Goal: Task Accomplishment & Management: Use online tool/utility

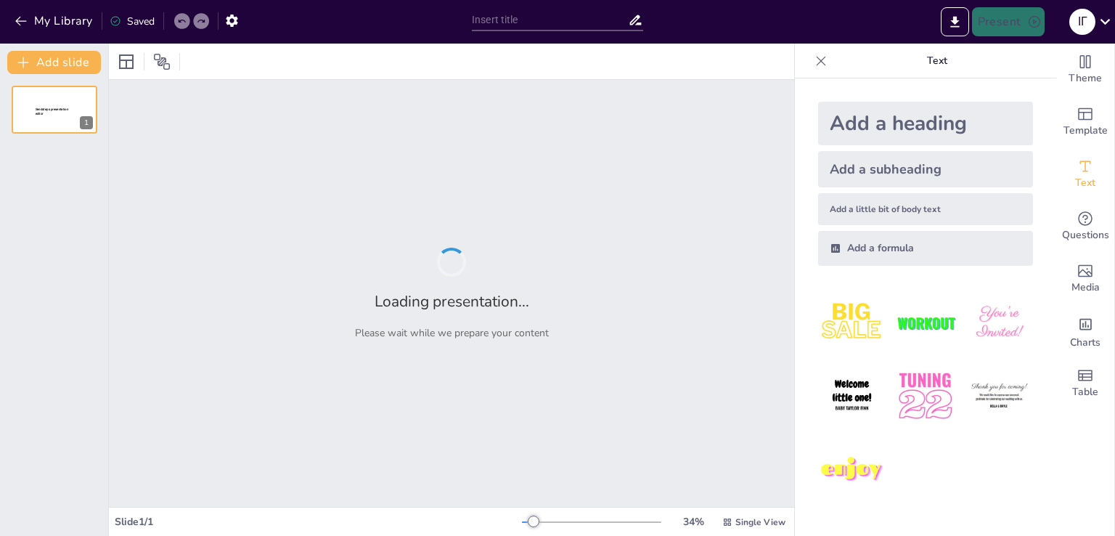
type input "[PERSON_NAME]: [PERSON_NAME] та Творчість"
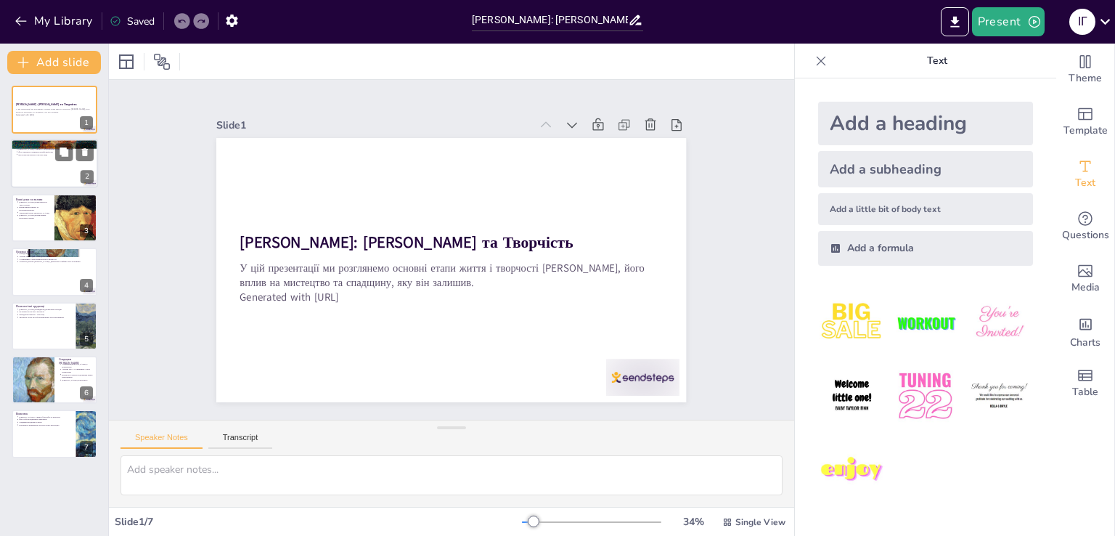
click at [26, 170] on div at bounding box center [54, 163] width 87 height 49
type textarea "Вінсент ван Гог, народжений у Нідерландах, з раннього віку виявляв інтерес до м…"
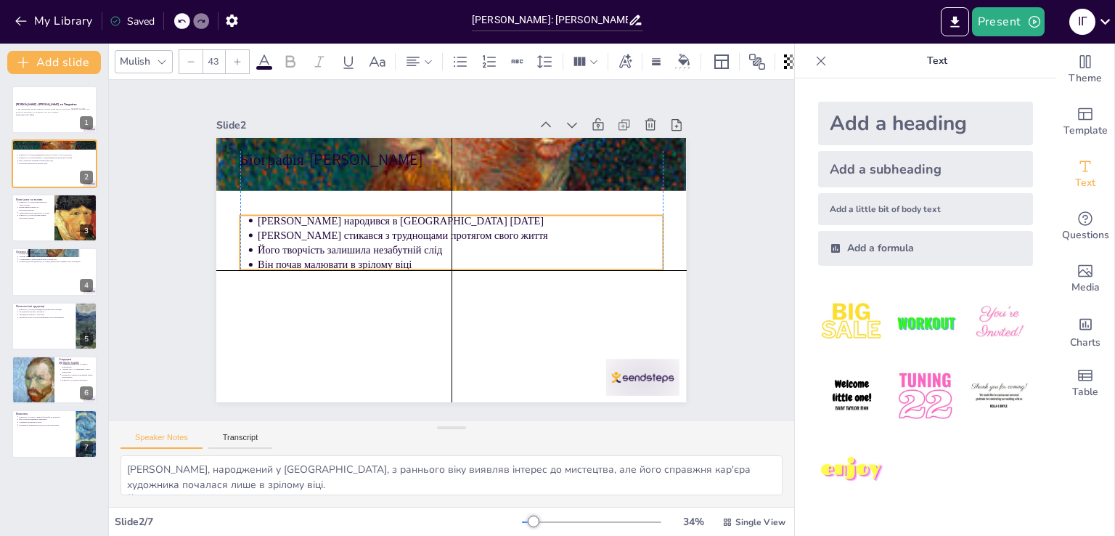
drag, startPoint x: 531, startPoint y: 208, endPoint x: 531, endPoint y: 250, distance: 42.1
click at [524, 250] on p "Його творчість залишила незабутній слід" at bounding box center [454, 258] width 139 height 390
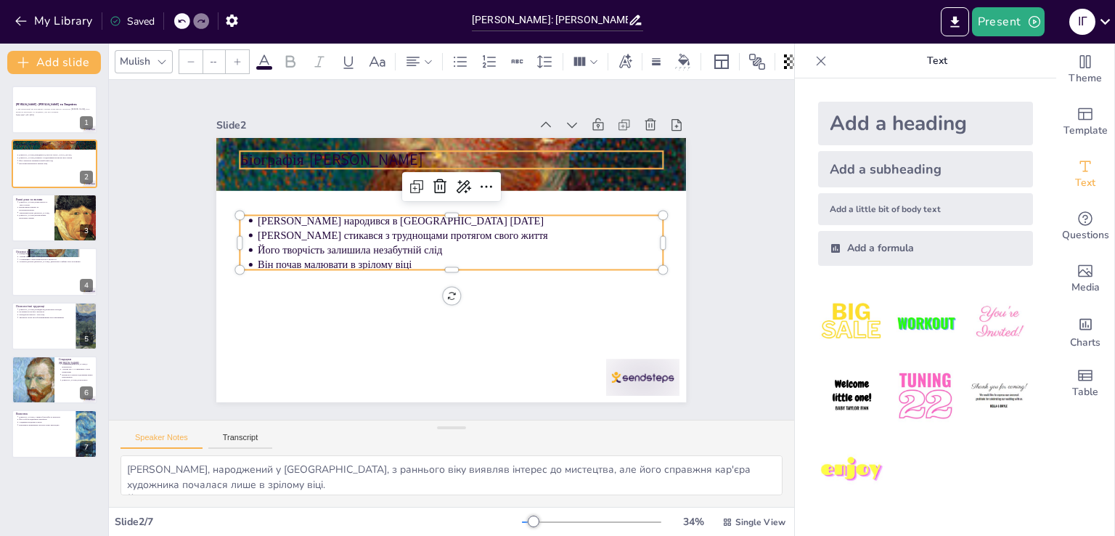
type input "64"
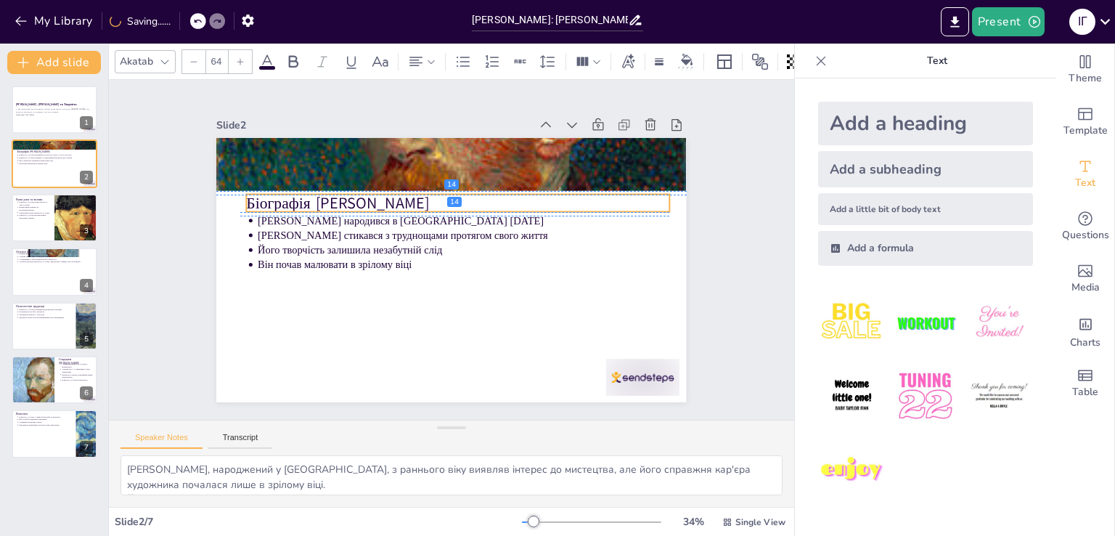
drag, startPoint x: 478, startPoint y: 157, endPoint x: 484, endPoint y: 201, distance: 44.0
click at [484, 201] on p "Біографія [PERSON_NAME]" at bounding box center [495, 232] width 231 height 377
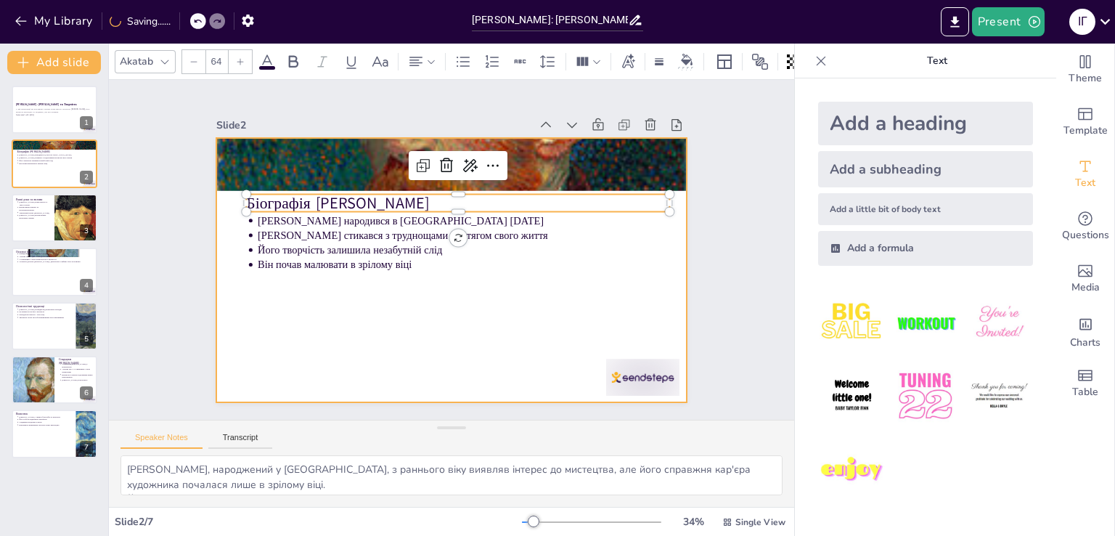
click at [482, 335] on div at bounding box center [441, 268] width 538 height 464
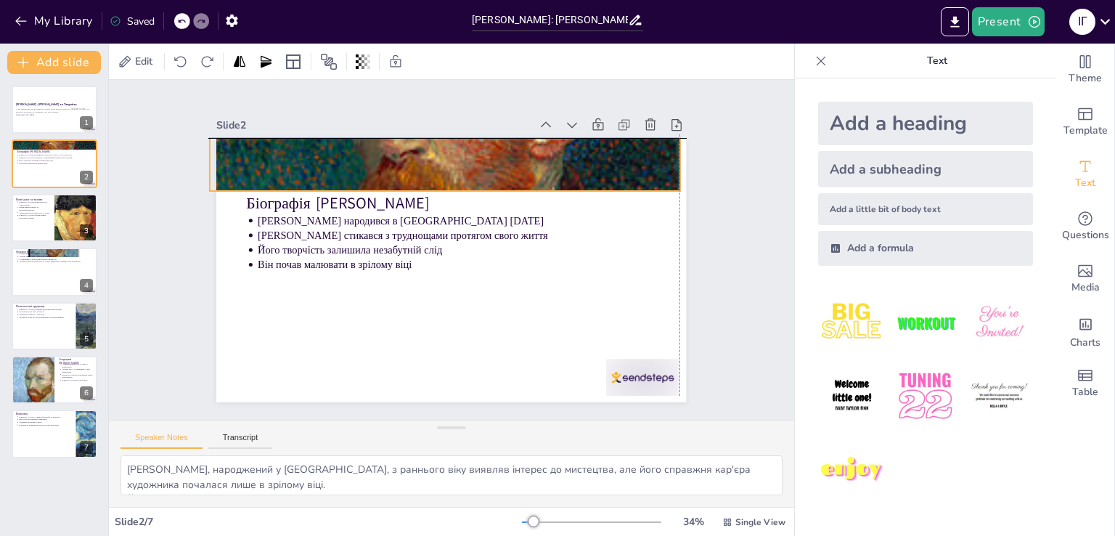
drag, startPoint x: 512, startPoint y: 161, endPoint x: 504, endPoint y: 157, distance: 8.8
click at [504, 157] on div at bounding box center [480, 169] width 670 height 732
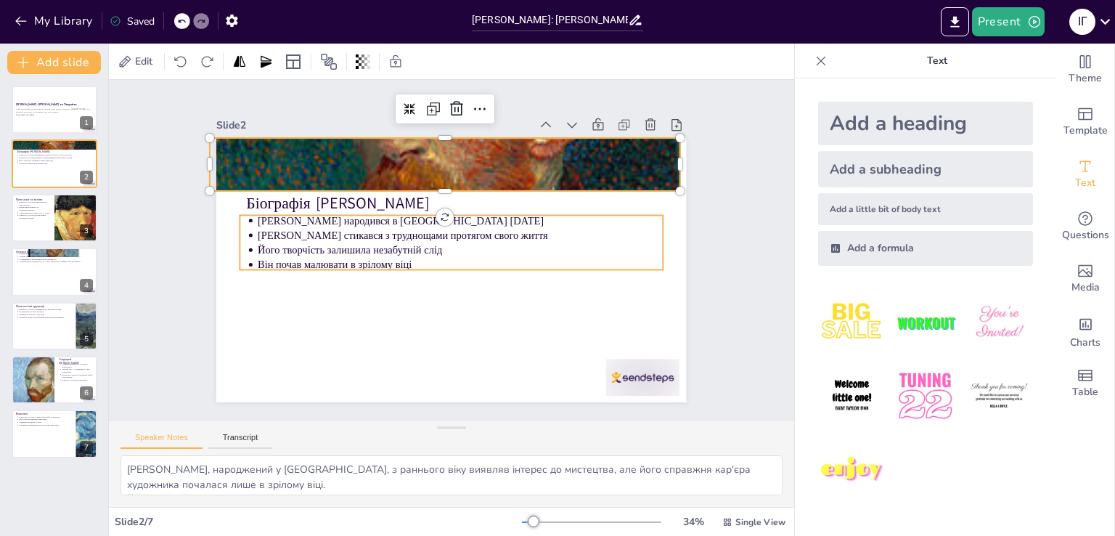
click at [630, 242] on p "Його творчість залишила незабутній слід" at bounding box center [459, 254] width 358 height 215
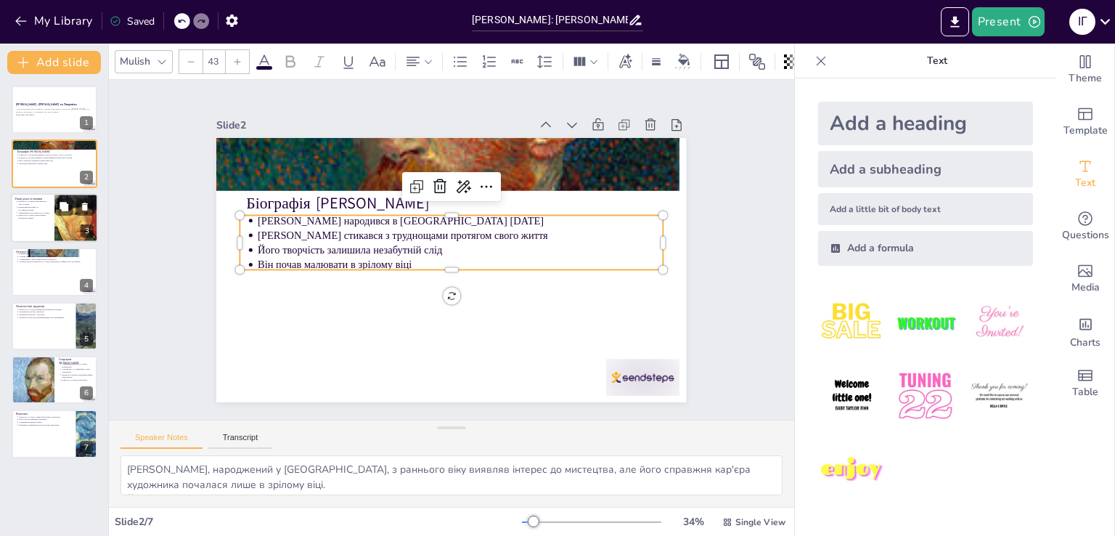
click at [64, 236] on div at bounding box center [77, 217] width 66 height 49
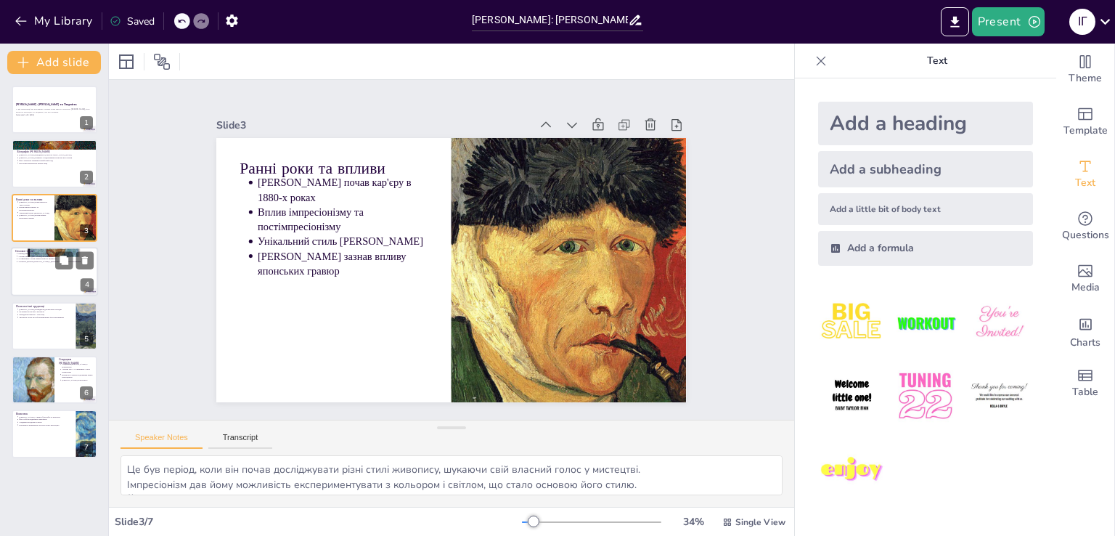
click at [44, 271] on div at bounding box center [54, 271] width 87 height 49
type textarea "Ці роботи стали основою для розуміння його стилю та емоційного стану, вони враж…"
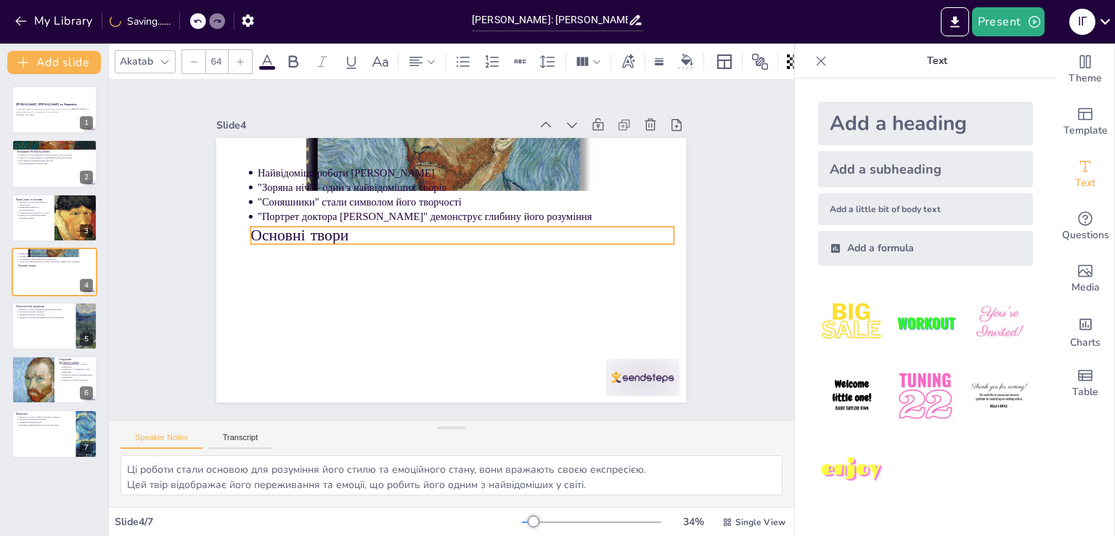
drag, startPoint x: 247, startPoint y: 155, endPoint x: 258, endPoint y: 231, distance: 76.3
click at [258, 231] on p "Основні твори" at bounding box center [465, 238] width 418 height 110
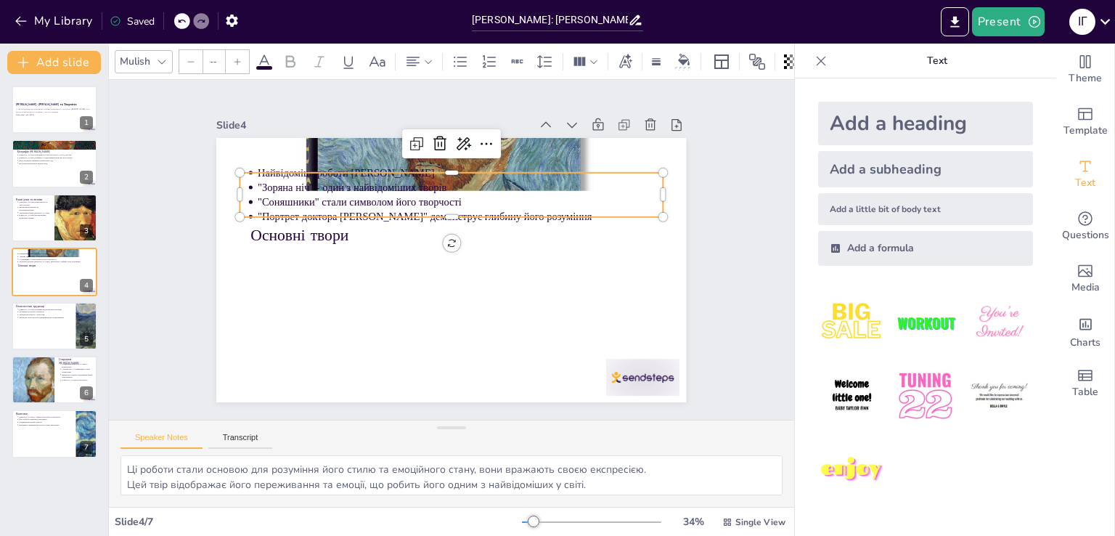
type input "43"
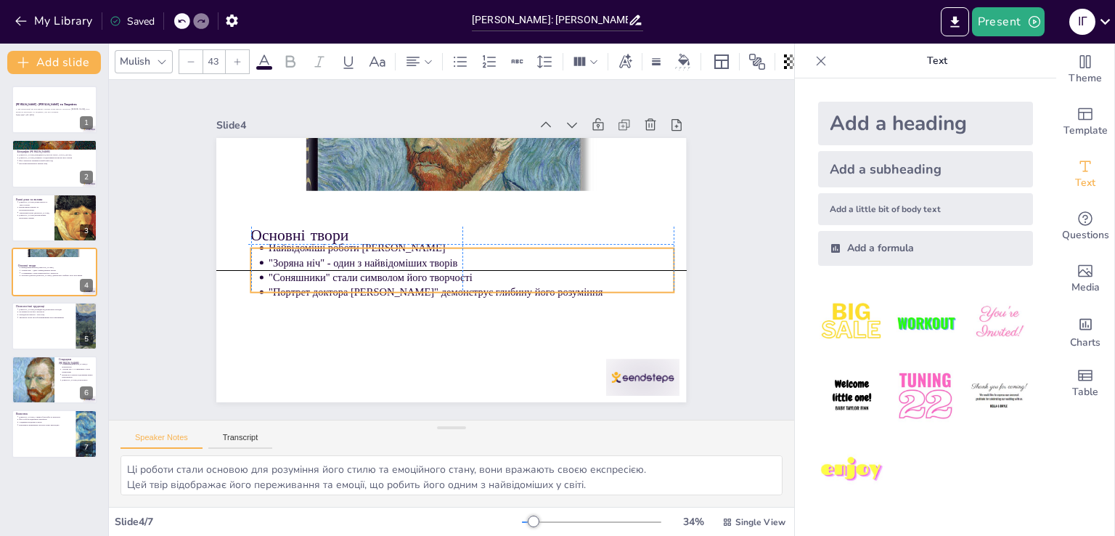
drag, startPoint x: 253, startPoint y: 171, endPoint x: 261, endPoint y: 244, distance: 73.7
click at [276, 244] on p "Найвідоміші роботи [PERSON_NAME]" at bounding box center [471, 253] width 390 height 139
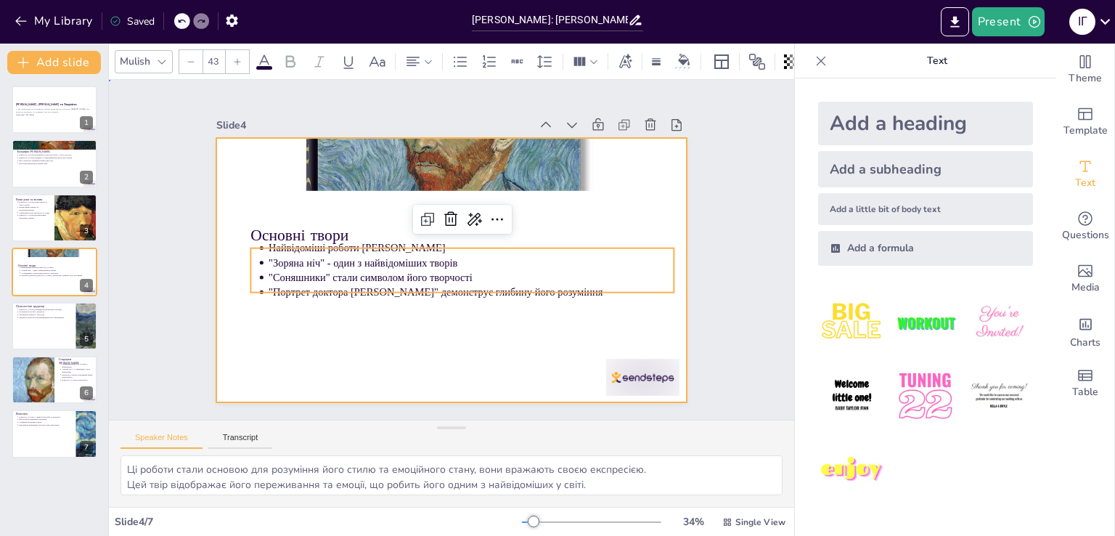
click at [588, 194] on div at bounding box center [434, 260] width 464 height 538
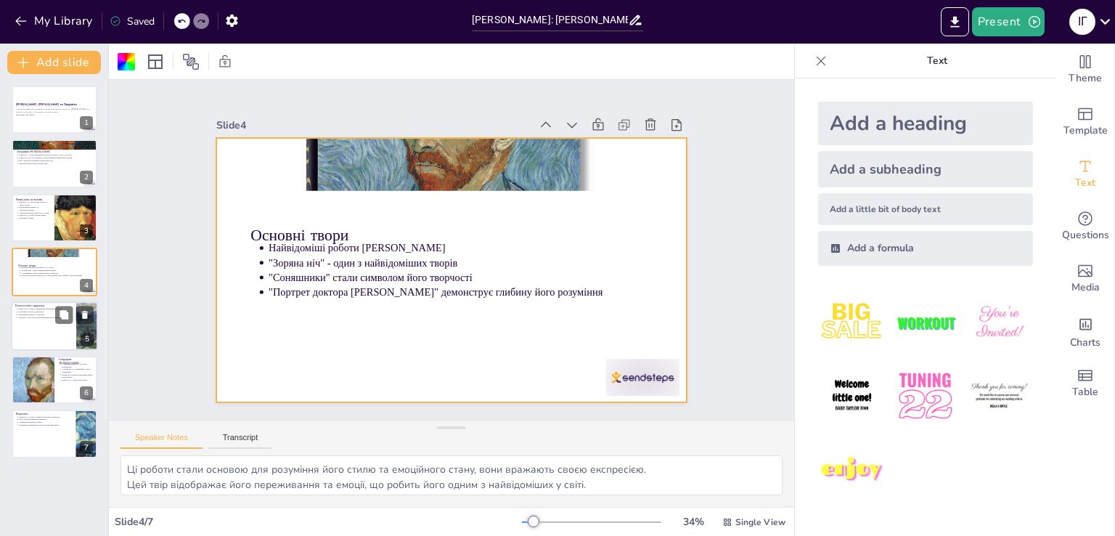
click at [67, 333] on div at bounding box center [54, 325] width 87 height 49
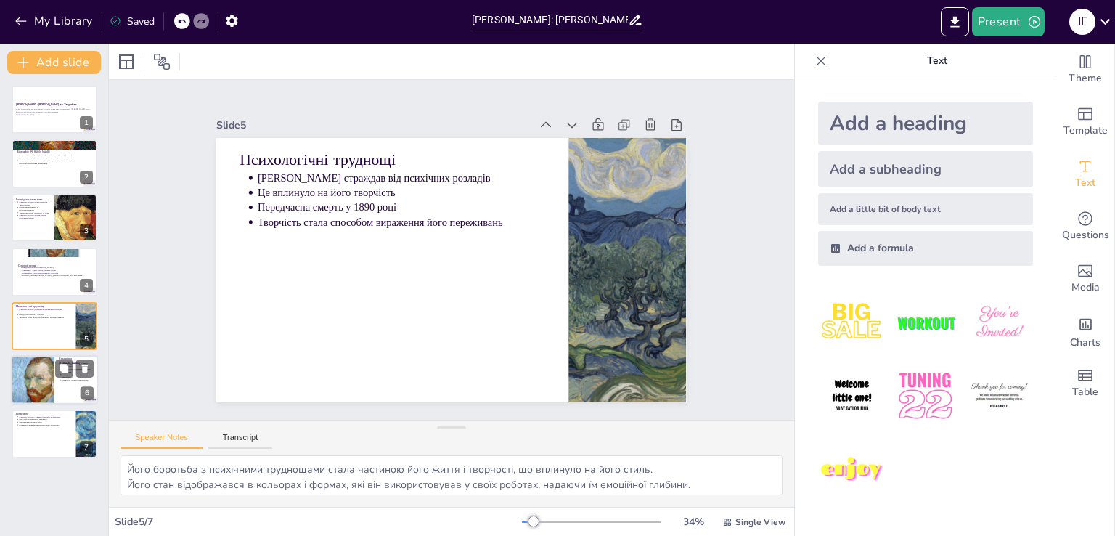
click at [49, 390] on div at bounding box center [32, 379] width 65 height 49
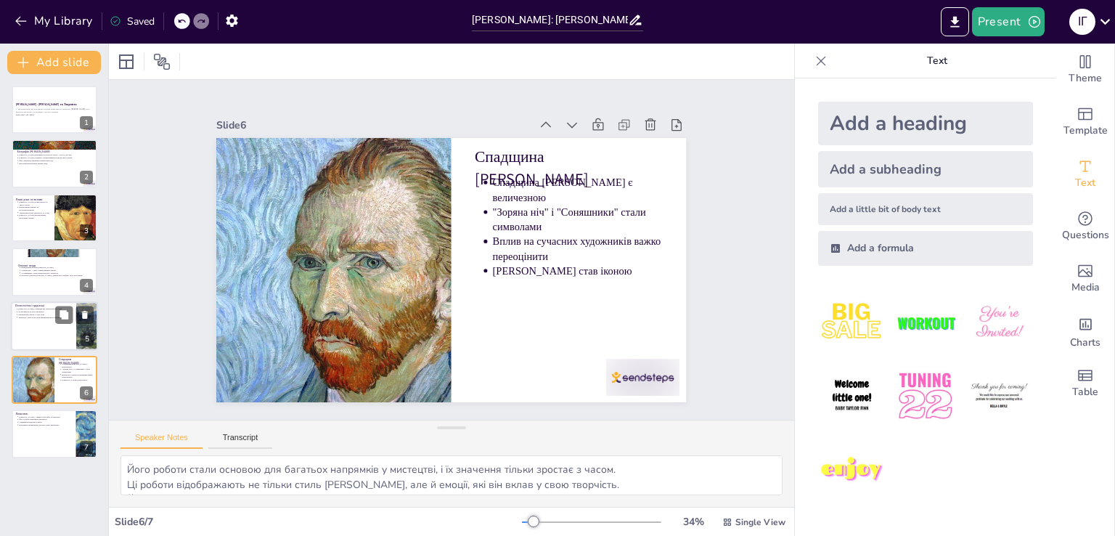
click at [18, 311] on li "Це вплинуло на його творчість" at bounding box center [45, 311] width 54 height 3
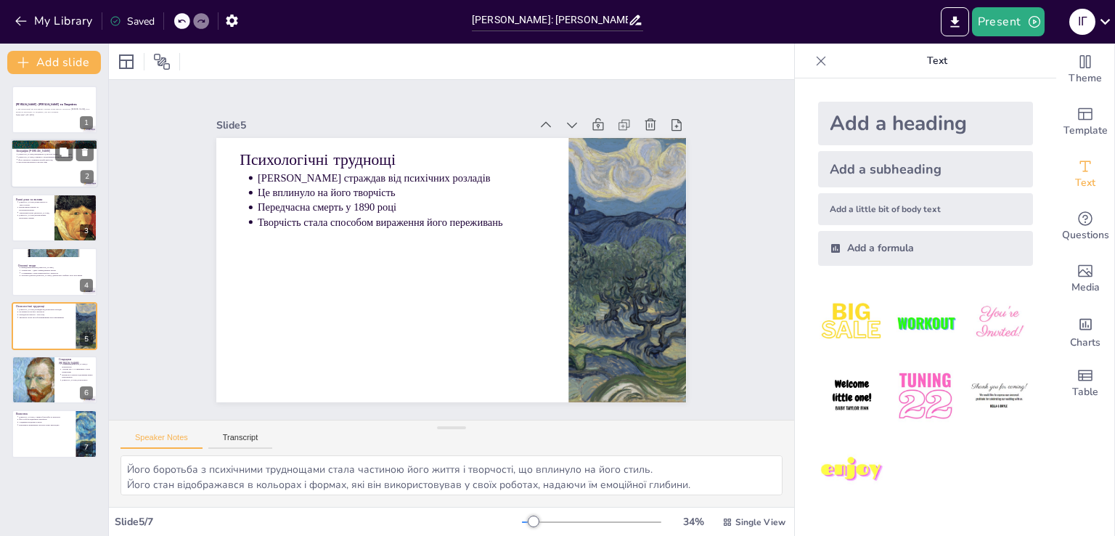
click at [49, 166] on div at bounding box center [54, 163] width 87 height 49
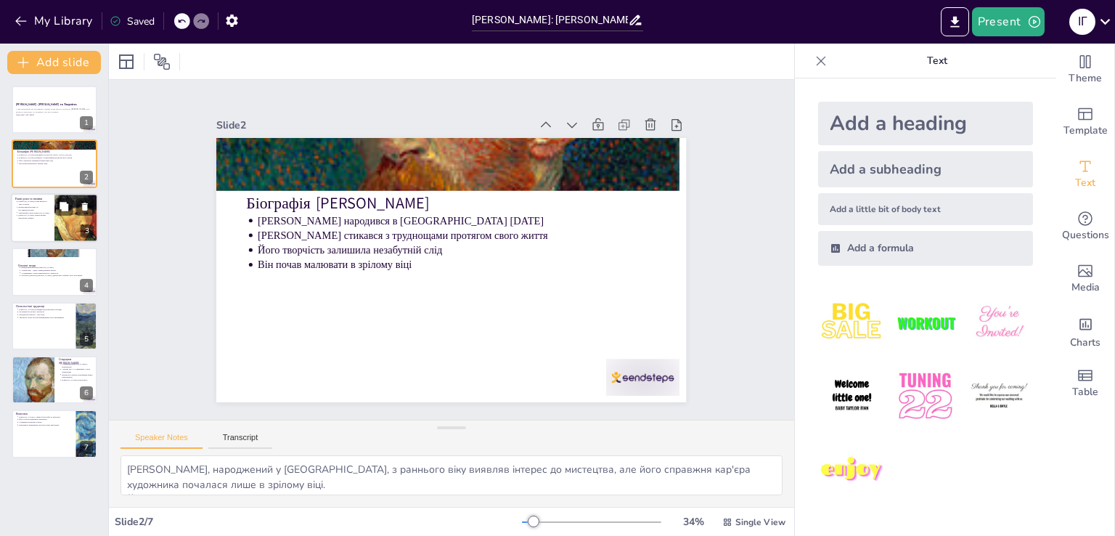
click at [17, 193] on div "Ранні роки та впливи Ван Гог почав кар'єру в 1880-х роках Вплив імпресіонізму т…" at bounding box center [54, 193] width 87 height 0
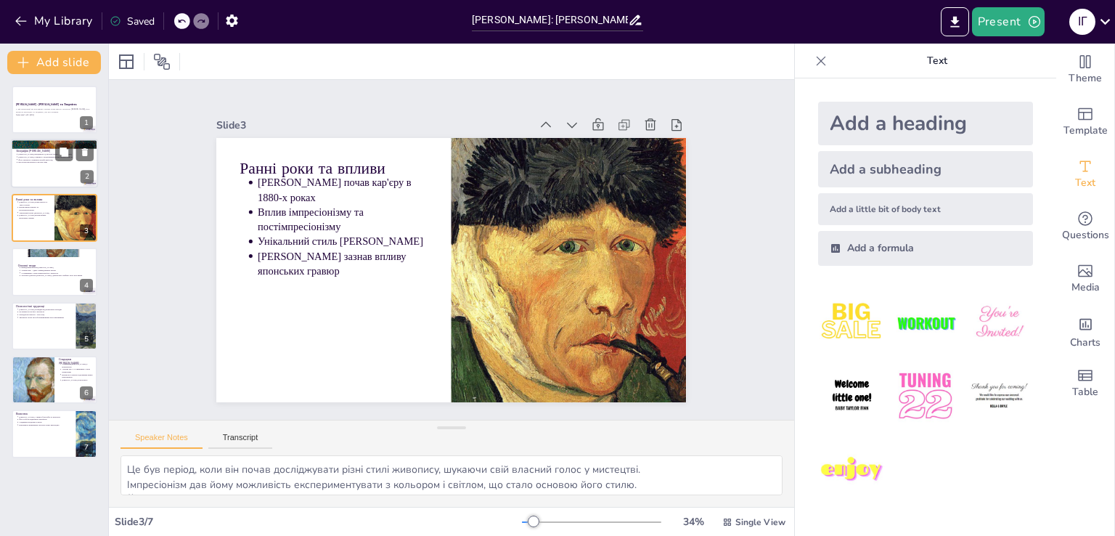
click at [25, 167] on div at bounding box center [54, 163] width 87 height 49
type textarea "Вінсент ван Гог, народжений у Нідерландах, з раннього віку виявляв інтерес до м…"
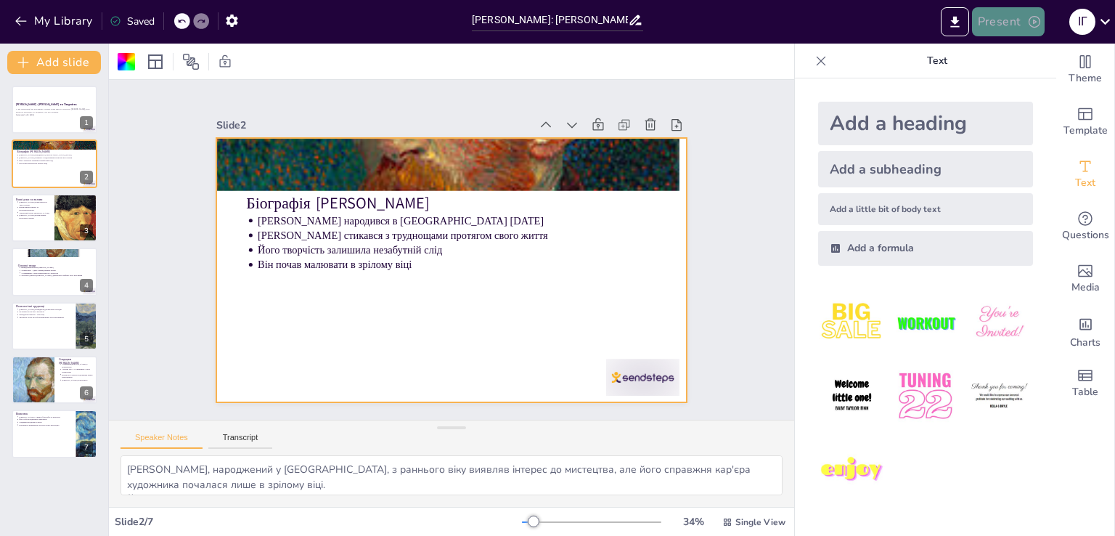
click at [996, 18] on button "Present" at bounding box center [1008, 21] width 73 height 29
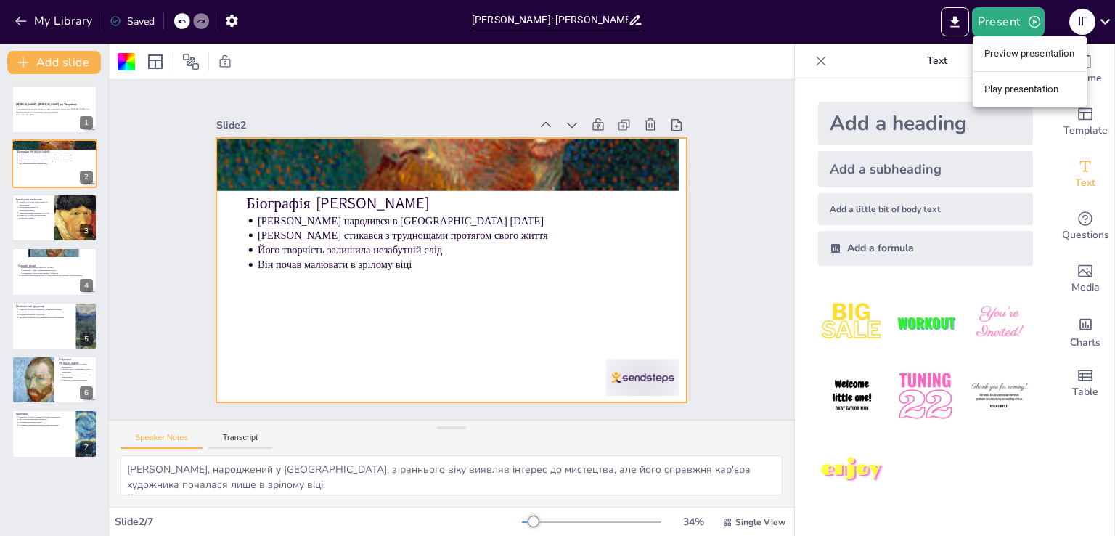
click at [1001, 91] on li "Play presentation" at bounding box center [1029, 89] width 114 height 23
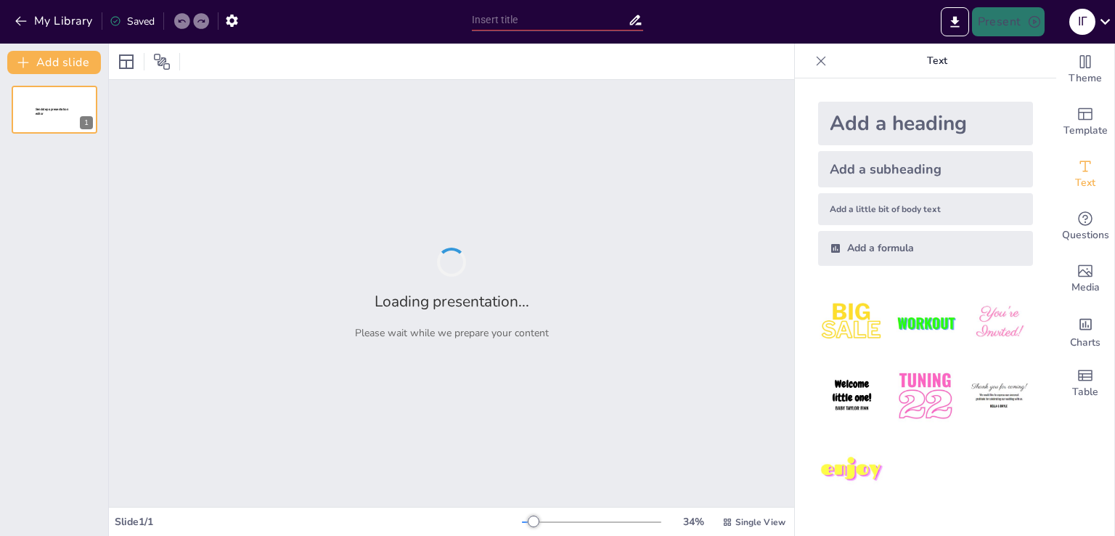
type input "[PERSON_NAME]: [PERSON_NAME] та Творчість"
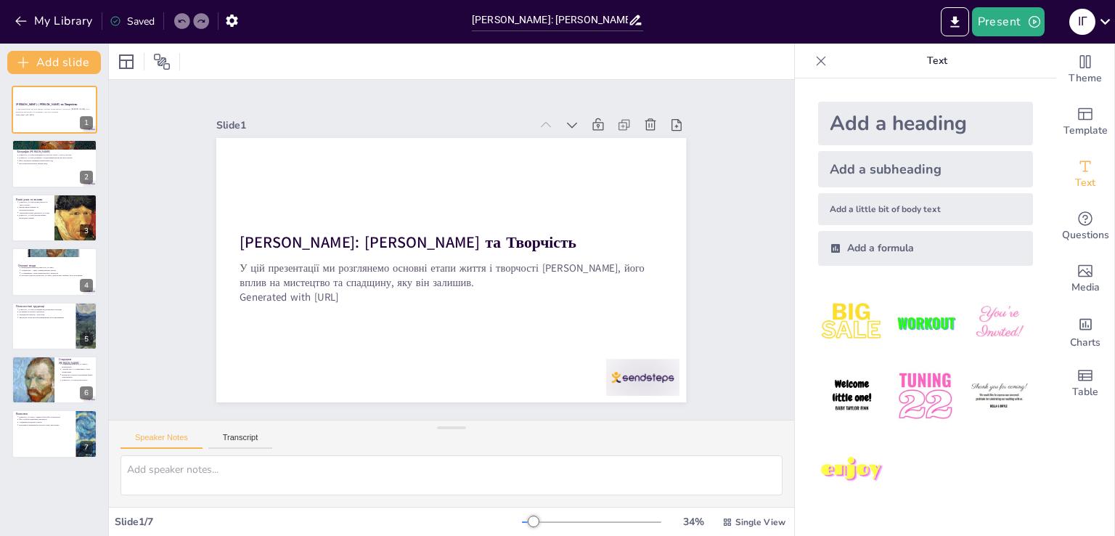
click at [546, 124] on div at bounding box center [557, 135] width 22 height 22
click at [1027, 17] on icon "button" at bounding box center [1034, 22] width 15 height 15
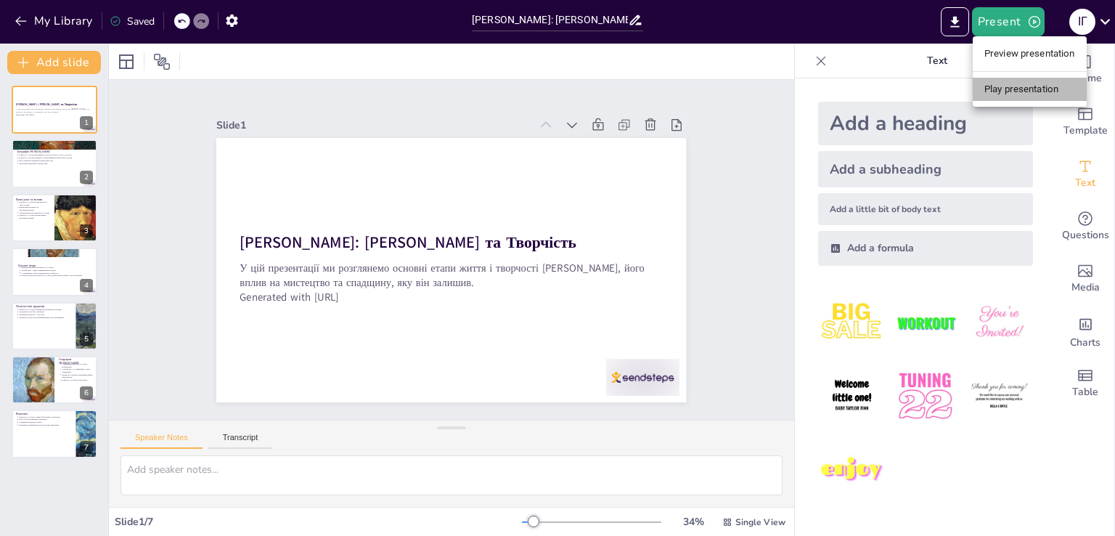
click at [987, 94] on li "Play presentation" at bounding box center [1029, 89] width 114 height 23
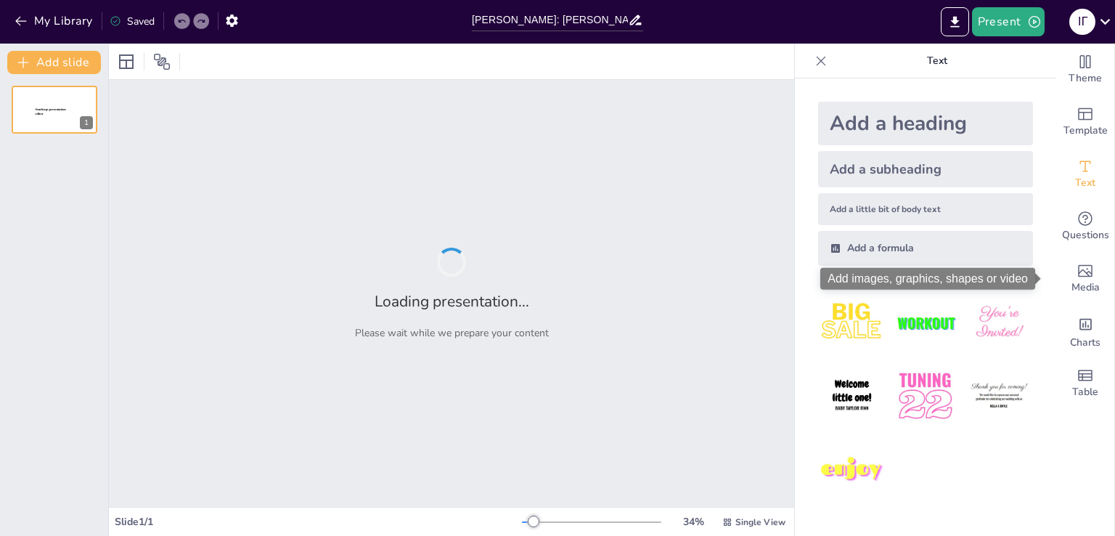
type input "[PERSON_NAME]: [PERSON_NAME] та Творчість"
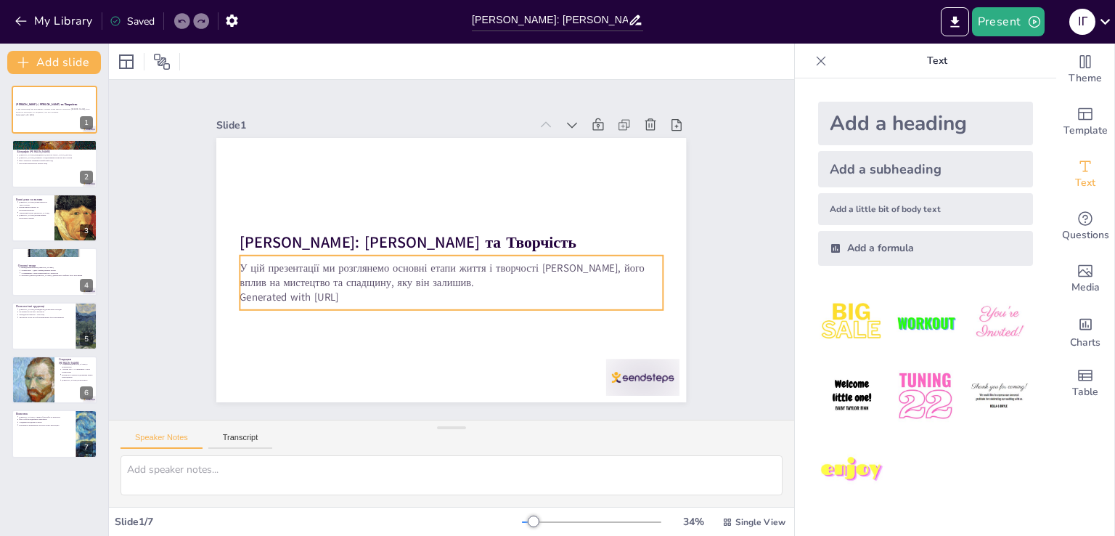
click at [571, 251] on div "У цій презентації ми розглянемо основні етапи життя і творчості [PERSON_NAME], …" at bounding box center [425, 231] width 292 height 374
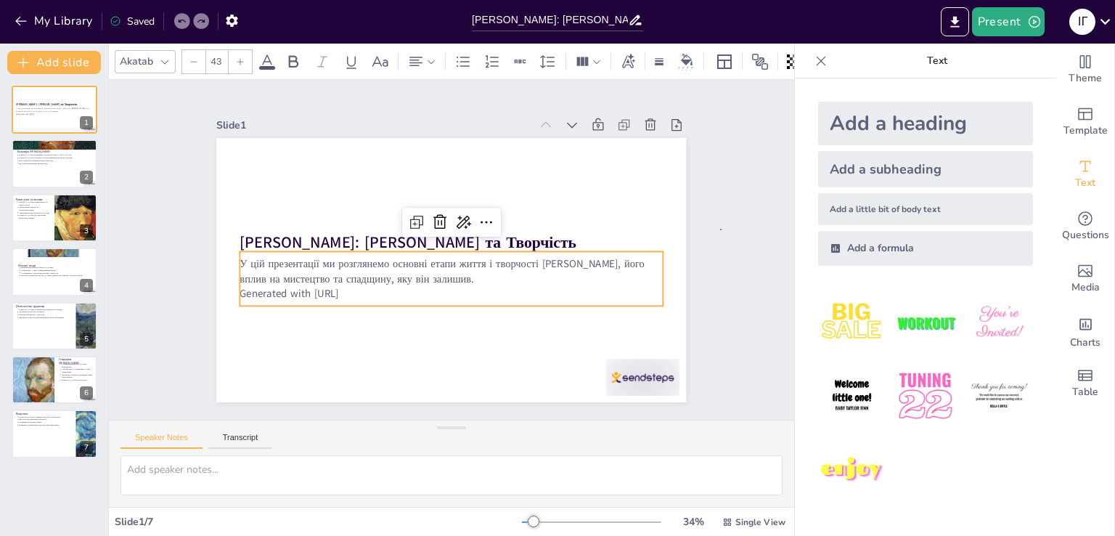
click at [621, 230] on div "Slide 1 [PERSON_NAME]: Життя та Творчість У цій презентації ми розглянемо основ…" at bounding box center [452, 249] width 340 height 685
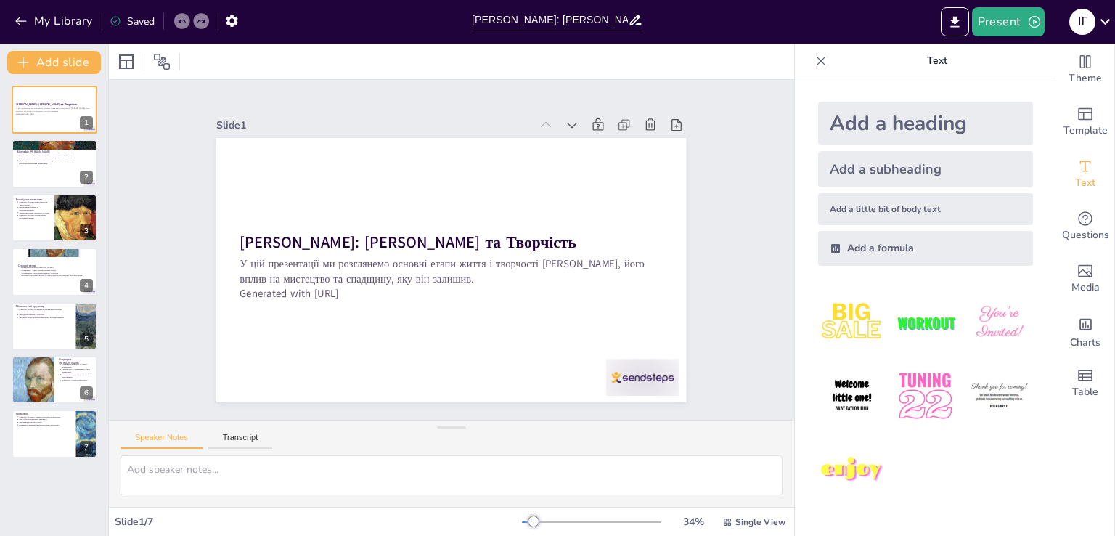
click at [814, 66] on icon at bounding box center [821, 61] width 15 height 15
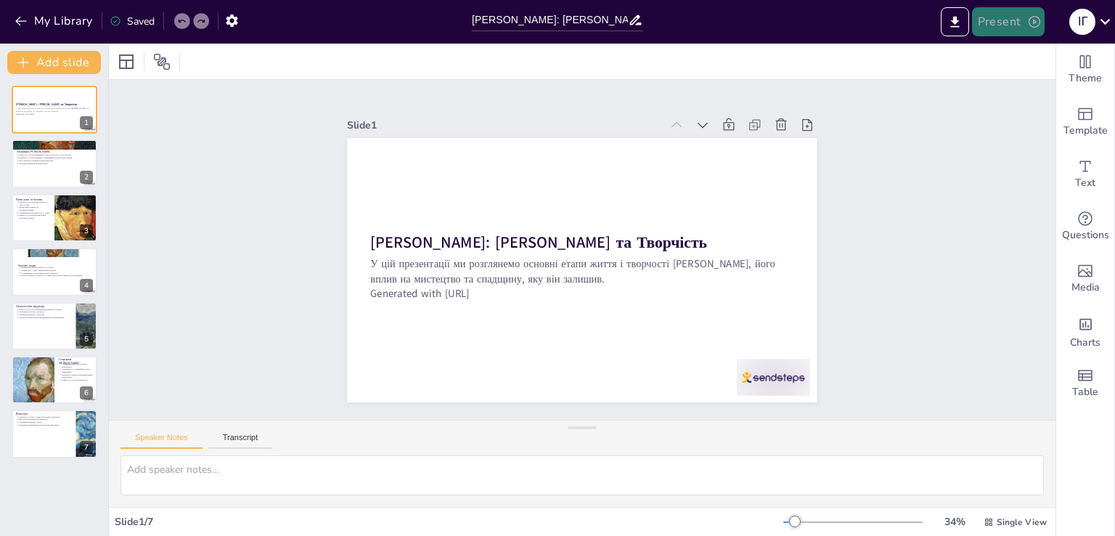
click at [1015, 32] on button "Present" at bounding box center [1008, 21] width 73 height 29
click at [1022, 91] on li "Play presentation" at bounding box center [1029, 89] width 115 height 23
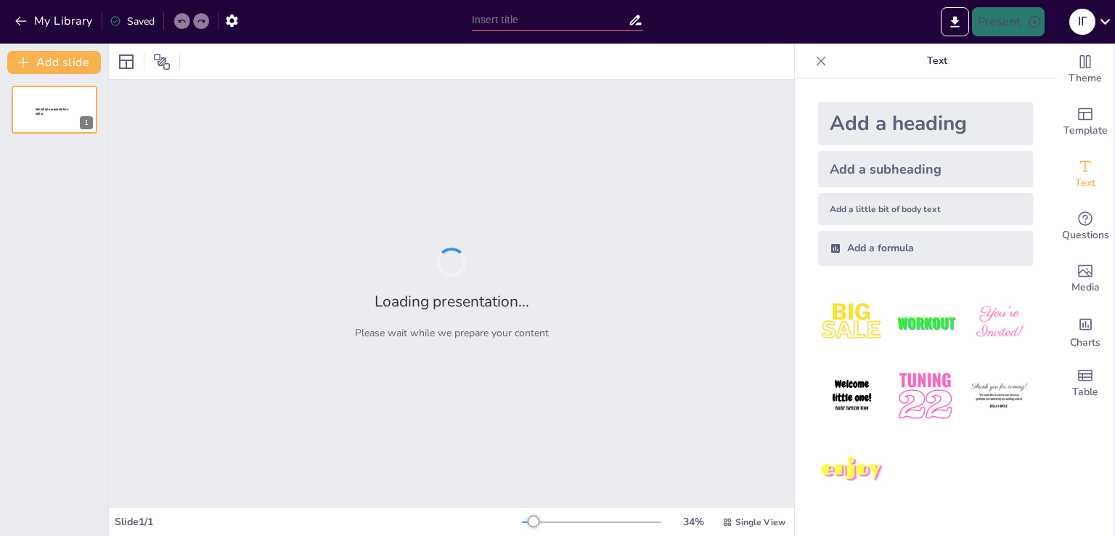
type input "[PERSON_NAME]: [PERSON_NAME] та Творчість"
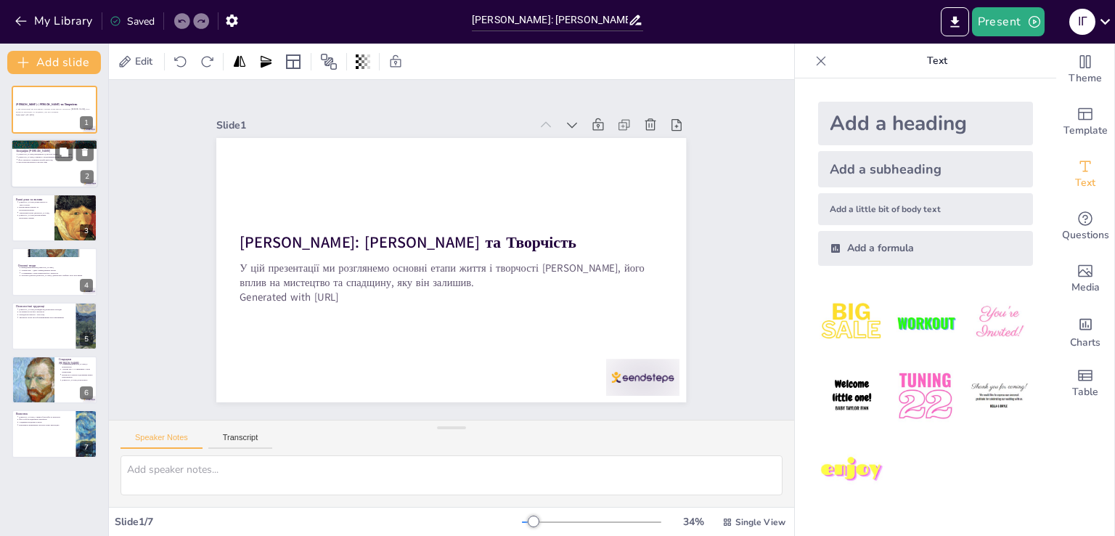
click at [54, 152] on div "Біографія Вінсента ван Гога Вінсент ван Гог народився в Нідерландах 30 березня …" at bounding box center [54, 163] width 87 height 49
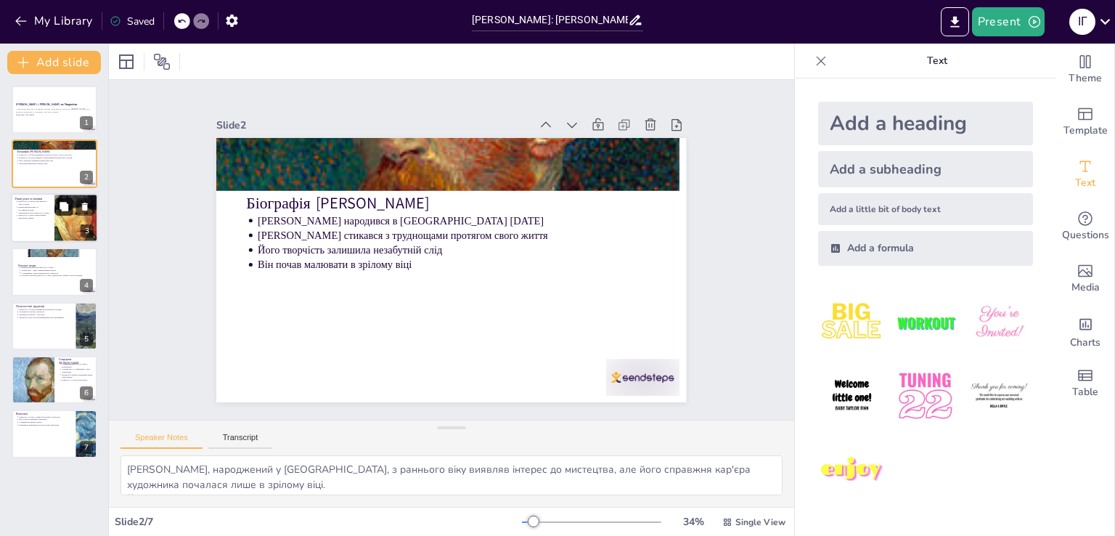
click at [64, 199] on button at bounding box center [63, 205] width 17 height 17
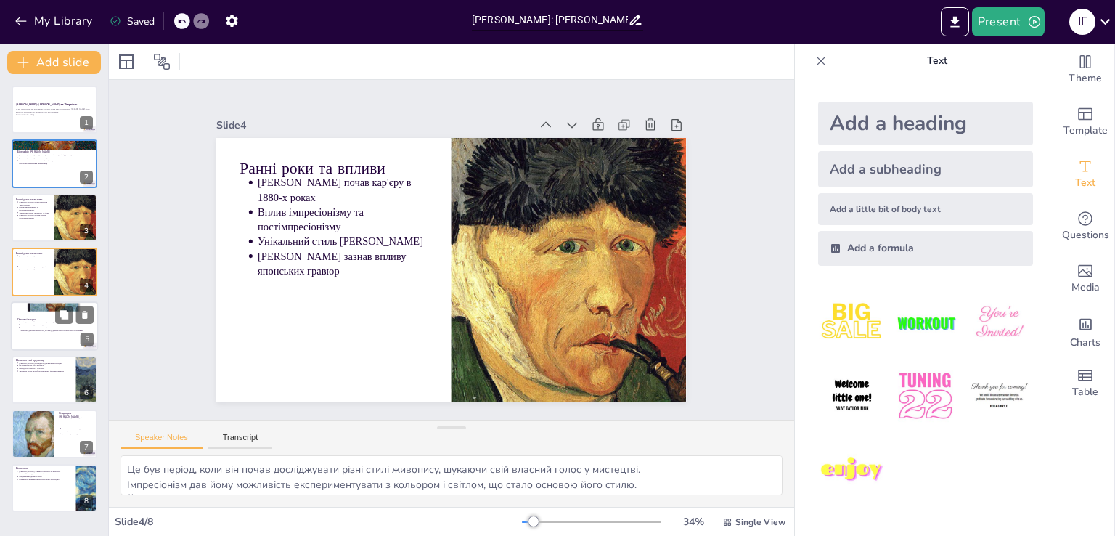
click at [54, 320] on p "Найвідоміші роботи [PERSON_NAME]" at bounding box center [57, 321] width 75 height 3
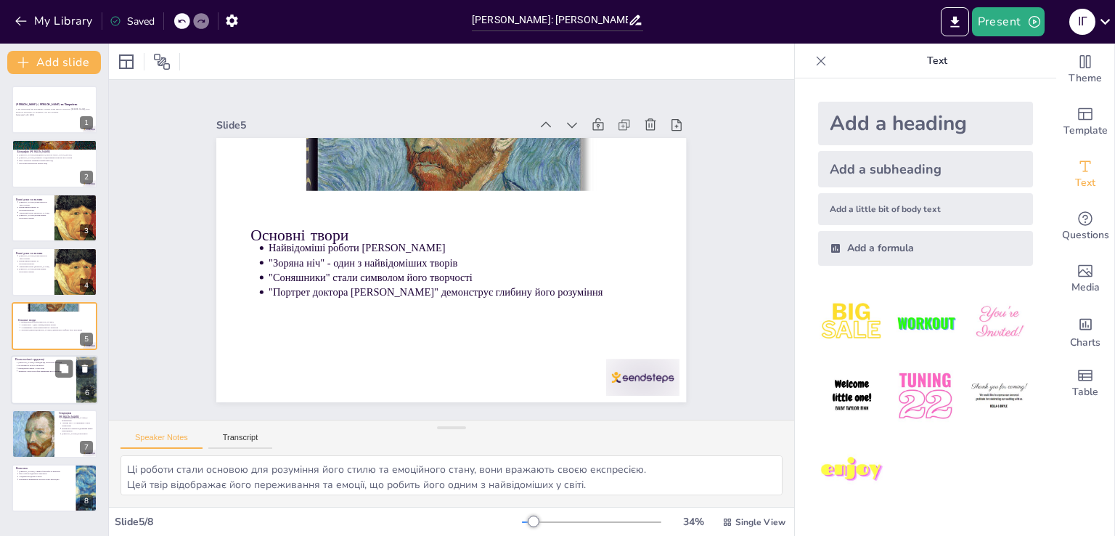
click at [41, 355] on div "Психологічні труднощі Ван Гог страждав від психічних розладів Це вплинуло на йо…" at bounding box center [54, 355] width 87 height 0
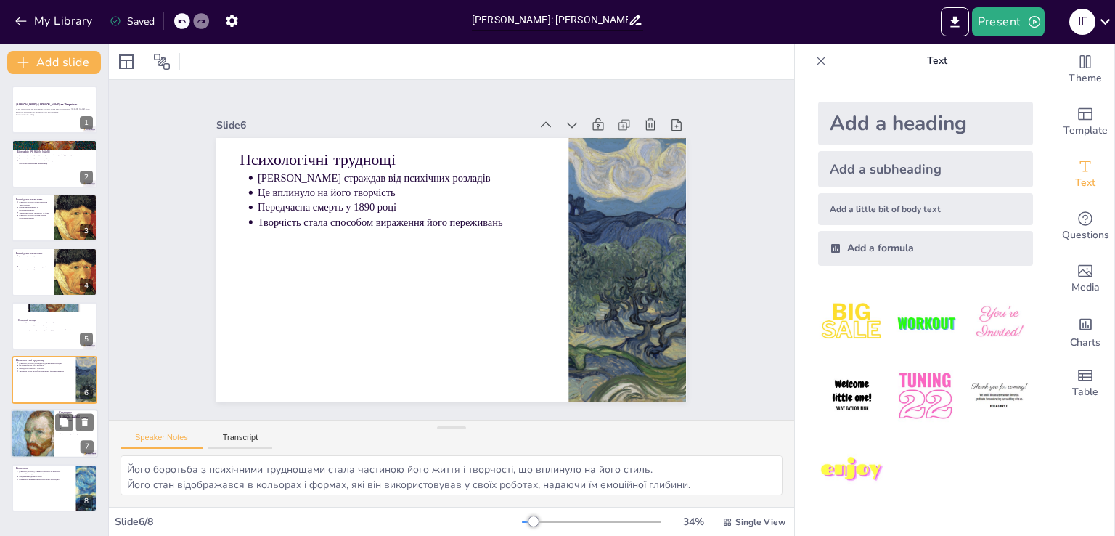
click at [71, 438] on div at bounding box center [54, 433] width 87 height 49
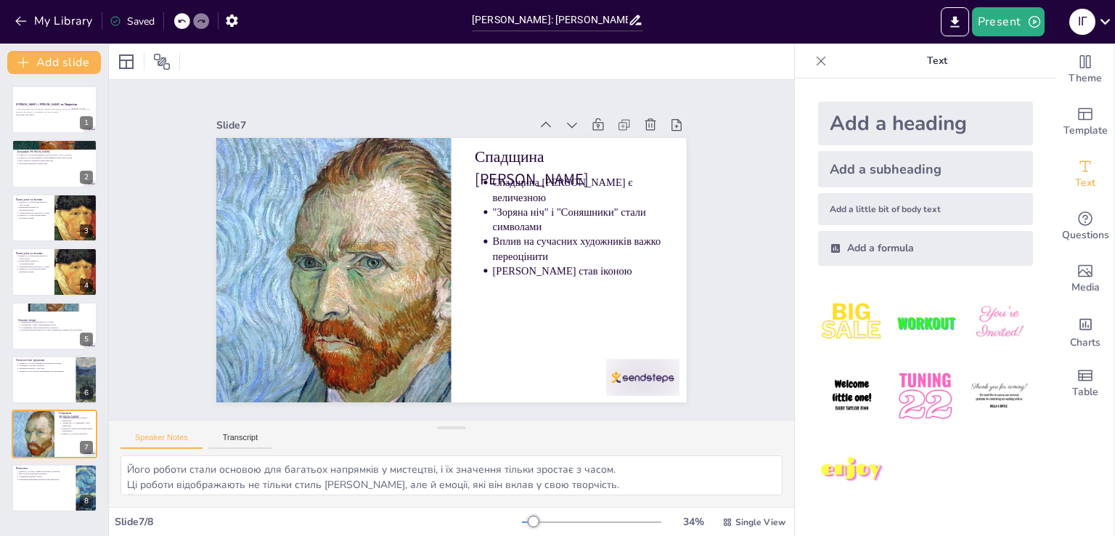
click at [827, 311] on img at bounding box center [851, 322] width 67 height 67
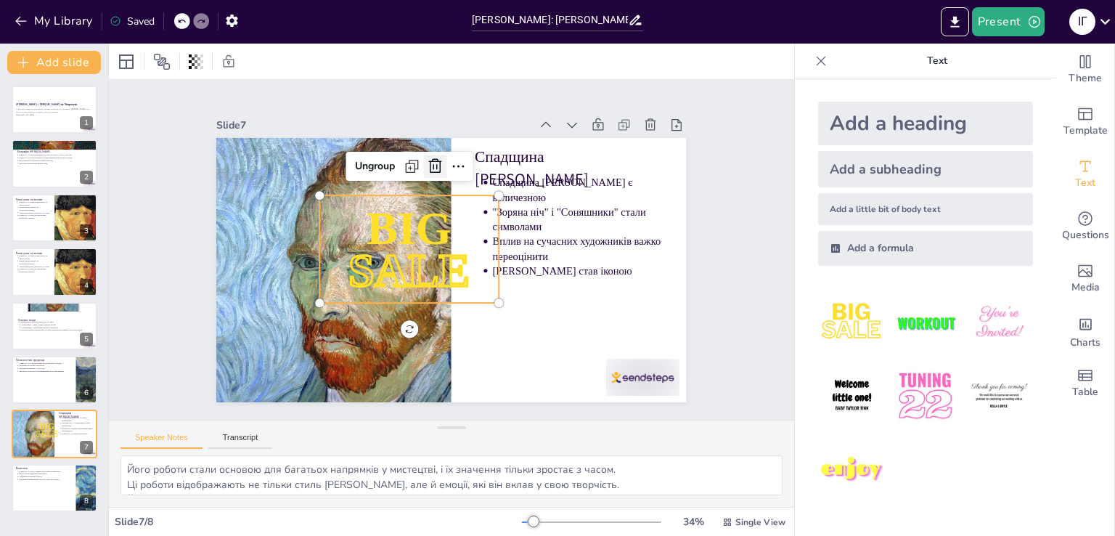
click at [504, 182] on icon at bounding box center [516, 194] width 24 height 24
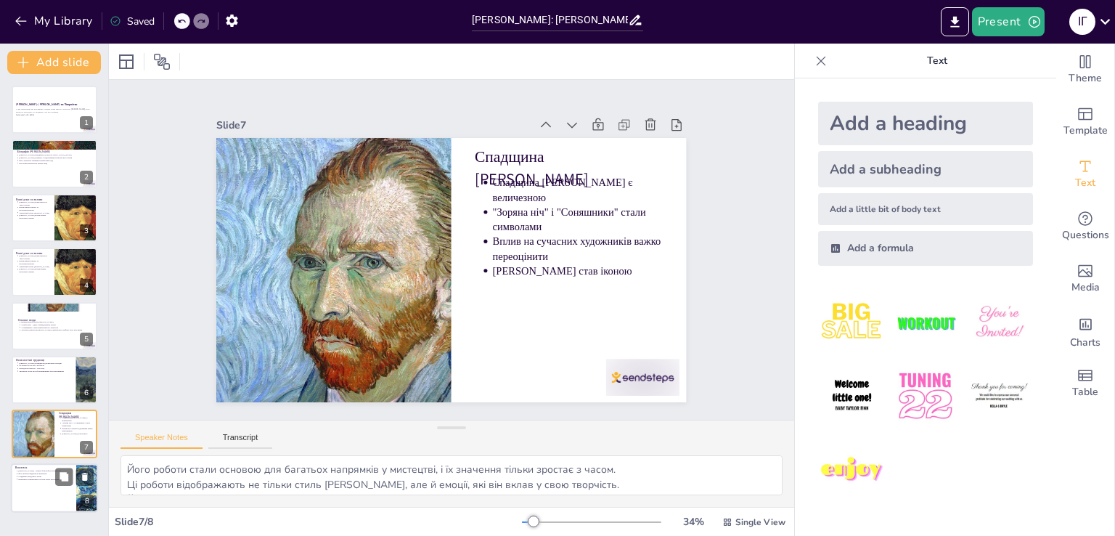
click at [36, 484] on div at bounding box center [54, 487] width 87 height 49
type textarea "Його життя стало прикладом того, як творчість може бути способом подолання труд…"
